Goal: Check status: Check status

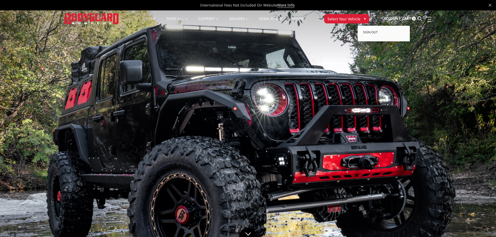
click at [396, 17] on span "Account" at bounding box center [392, 18] width 17 height 5
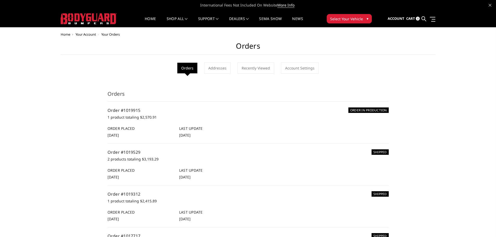
click at [86, 16] on img at bounding box center [89, 18] width 56 height 11
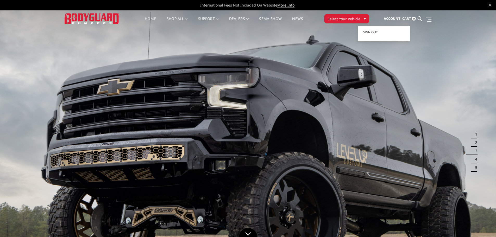
click at [395, 19] on span "Account" at bounding box center [392, 18] width 17 height 5
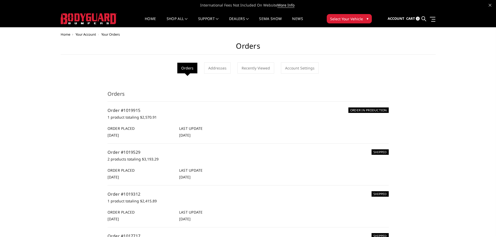
click at [126, 119] on p "1 product totaling $2,570.91" at bounding box center [248, 117] width 281 height 6
click at [119, 135] on span "[DATE]" at bounding box center [113, 135] width 11 height 5
click at [130, 153] on link "Order #1019529" at bounding box center [124, 152] width 33 height 6
click at [104, 17] on img at bounding box center [89, 18] width 56 height 11
